Goal: Information Seeking & Learning: Learn about a topic

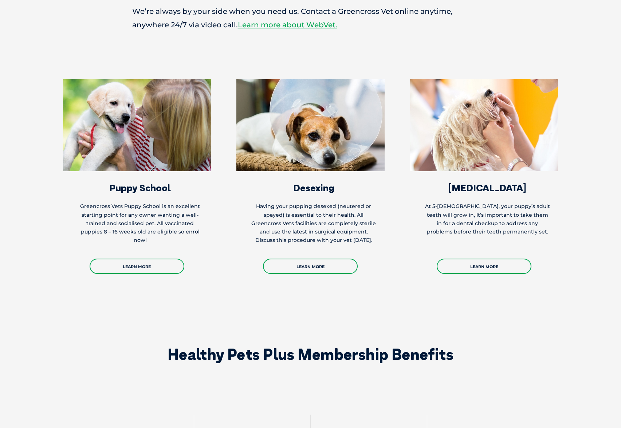
scroll to position [1501, 0]
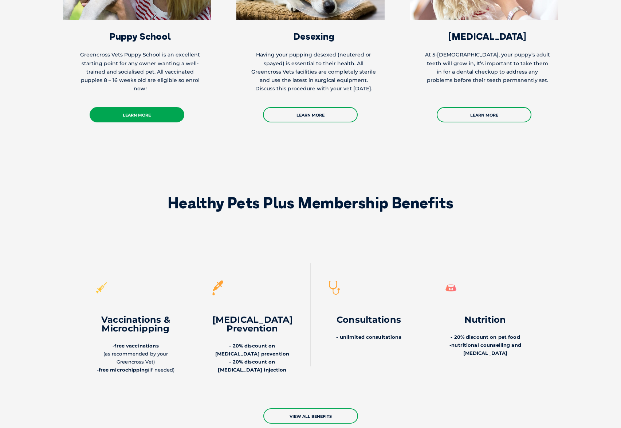
click at [139, 107] on link "Learn More" at bounding box center [137, 114] width 95 height 15
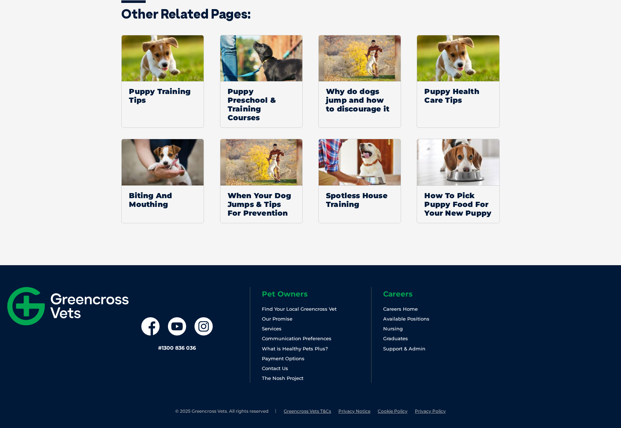
scroll to position [1211, 0]
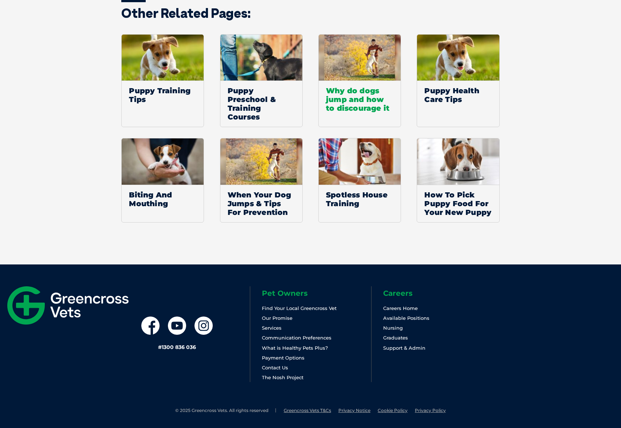
click at [367, 94] on span "Why do dogs jump and how to discourage it" at bounding box center [360, 99] width 82 height 38
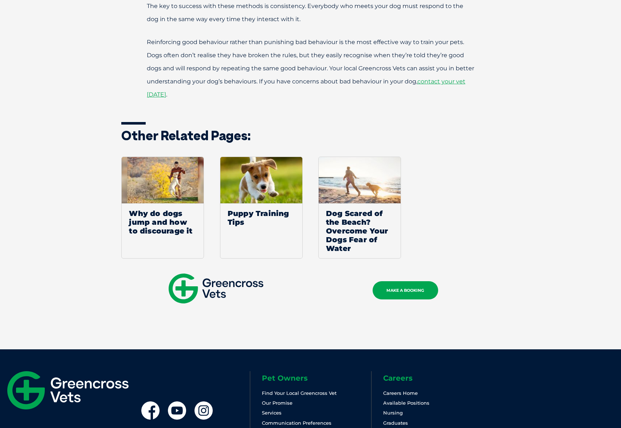
scroll to position [921, 0]
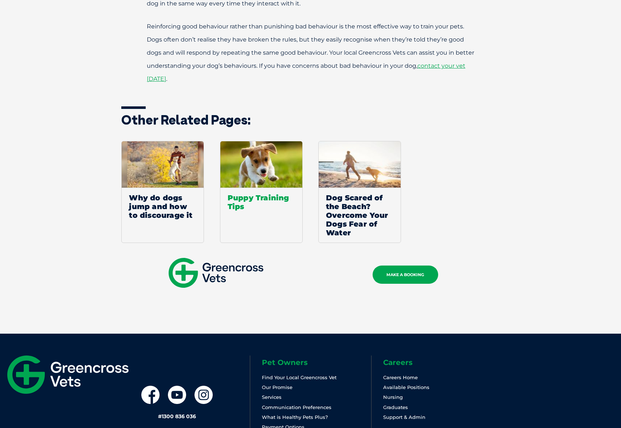
click at [271, 201] on span "Puppy Training Tips" at bounding box center [261, 202] width 82 height 29
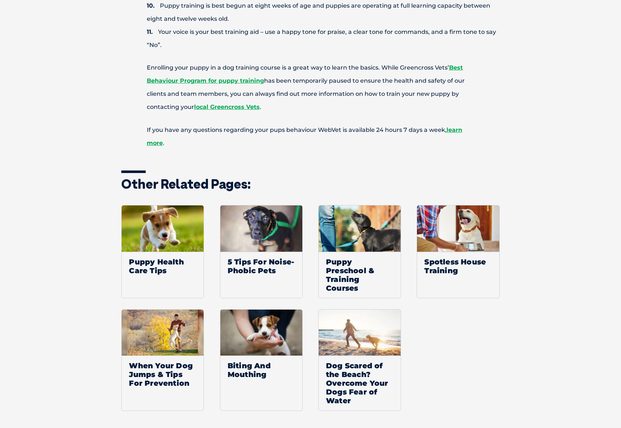
scroll to position [690, 0]
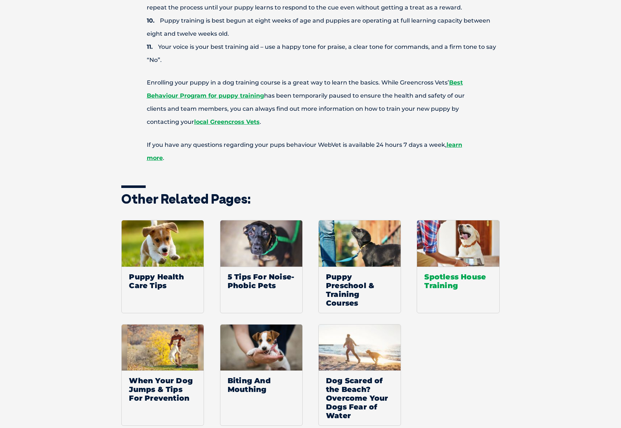
click at [467, 231] on img at bounding box center [458, 243] width 82 height 46
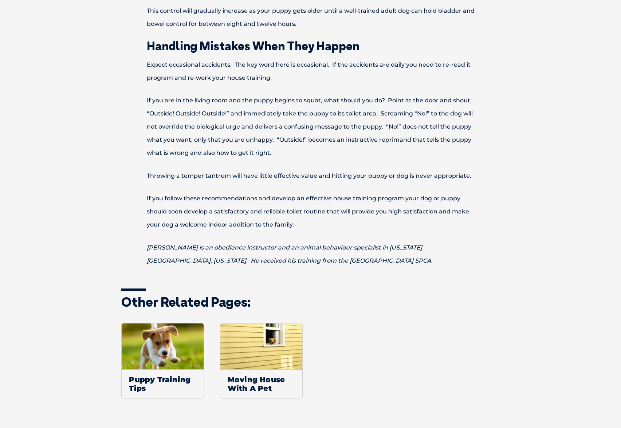
scroll to position [2254, 0]
